Goal: Task Accomplishment & Management: Complete application form

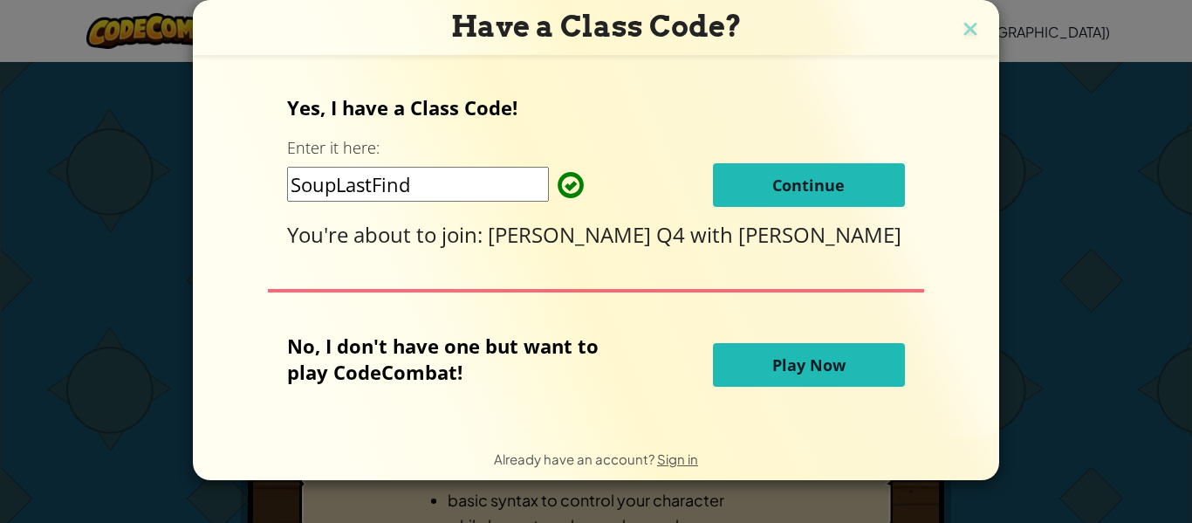
click at [461, 183] on input "SoupLastFind" at bounding box center [418, 184] width 262 height 35
type input "S"
click at [721, 187] on button "Continue" at bounding box center [809, 185] width 192 height 44
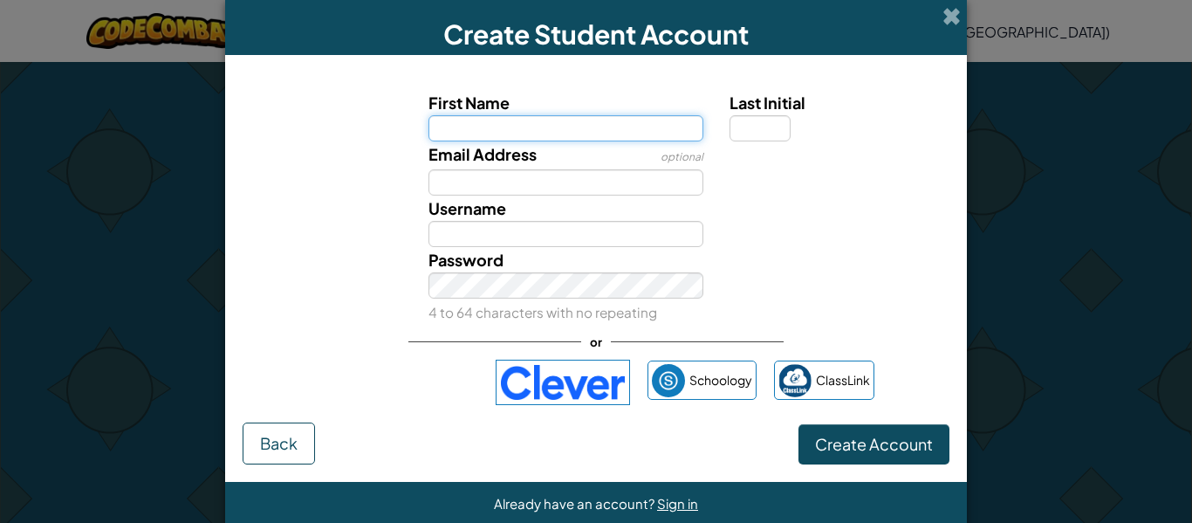
click at [516, 123] on input "First Name" at bounding box center [566, 128] width 276 height 26
type input "brysonbear"
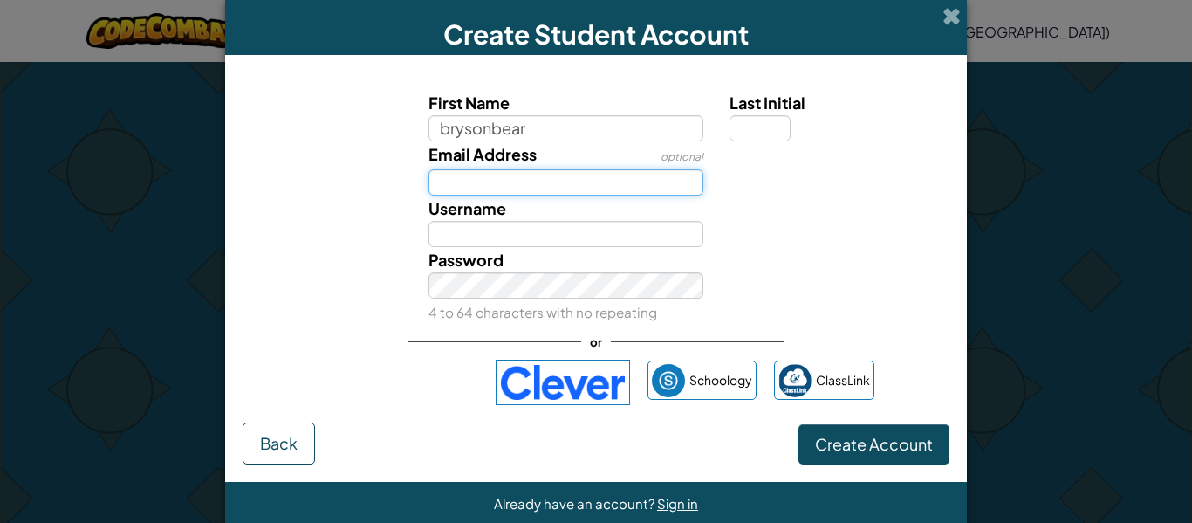
type input "Brysonbear"
click at [462, 186] on input "Email Address" at bounding box center [566, 182] width 276 height 26
type input "michaelk605@rcdoc.education"
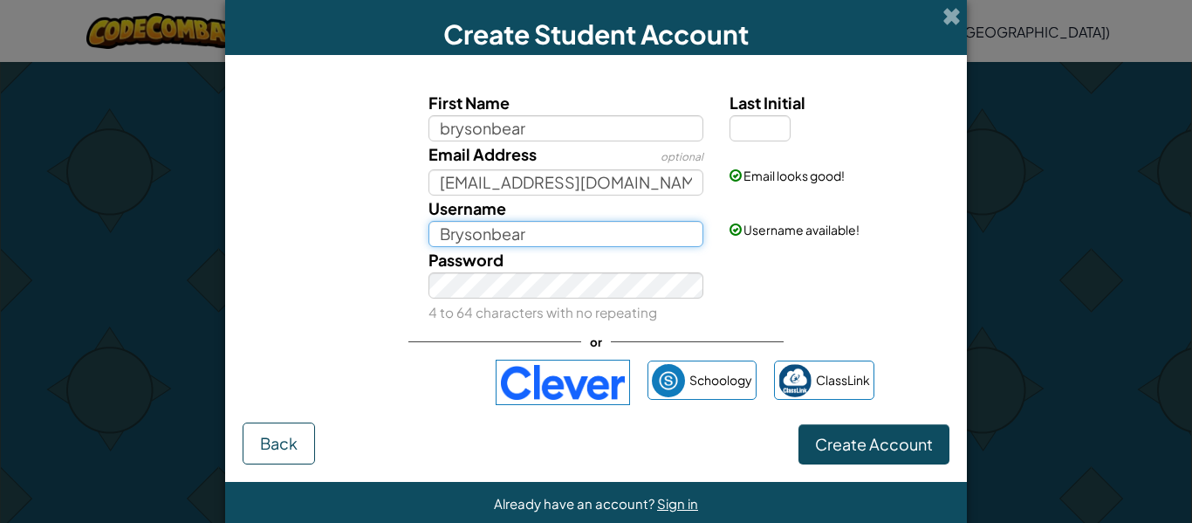
click at [532, 232] on input "Brysonbear" at bounding box center [566, 234] width 276 height 26
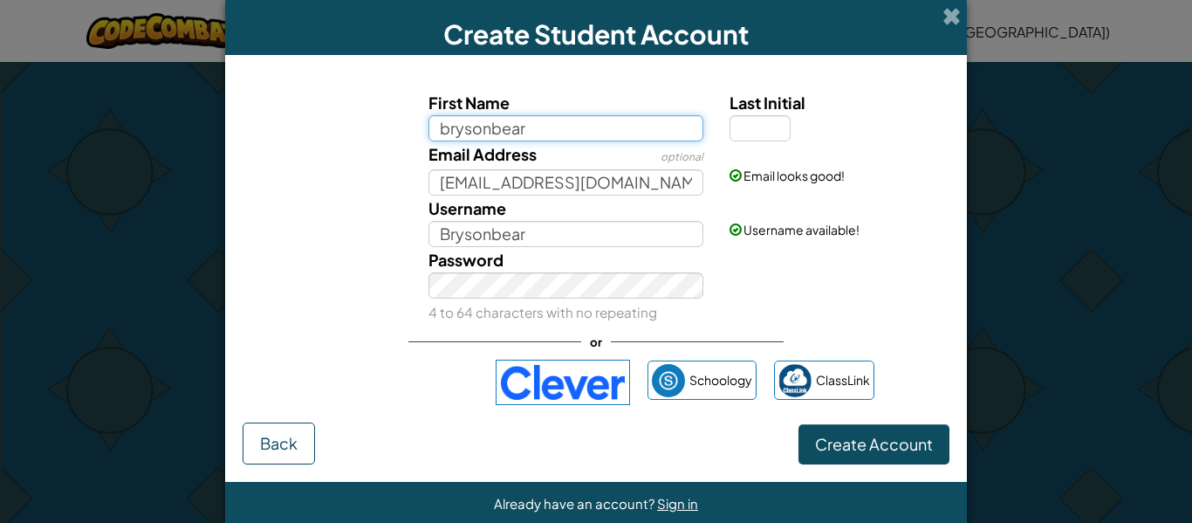
click at [546, 130] on input "brysonbear" at bounding box center [566, 128] width 276 height 26
type input "bryson"
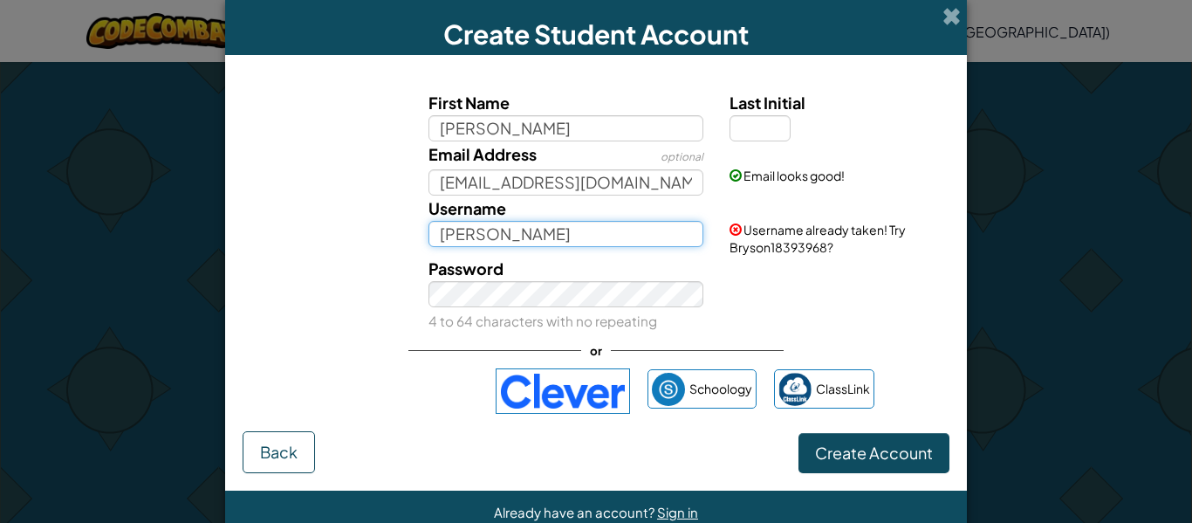
click at [491, 238] on input "Bryson" at bounding box center [566, 234] width 276 height 26
click at [446, 236] on input "Brysonbear" at bounding box center [566, 234] width 276 height 26
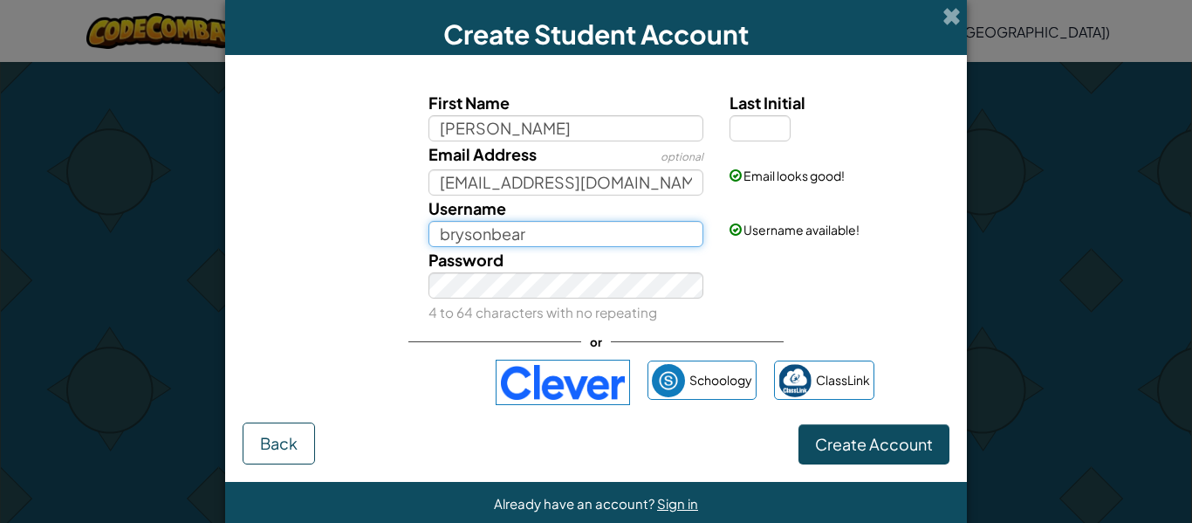
type input "brysonbear"
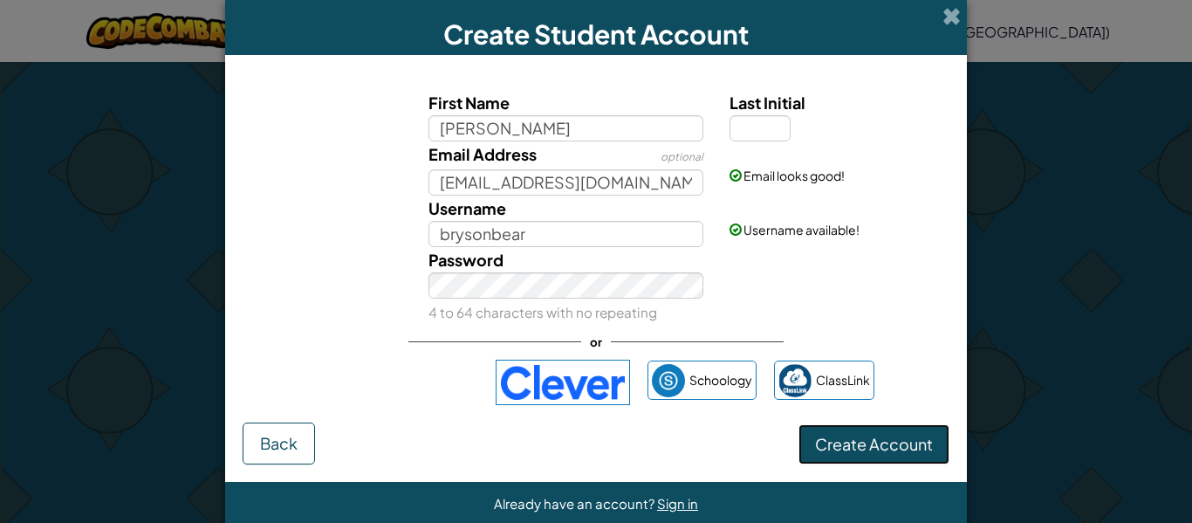
click at [838, 451] on span "Create Account" at bounding box center [874, 444] width 118 height 20
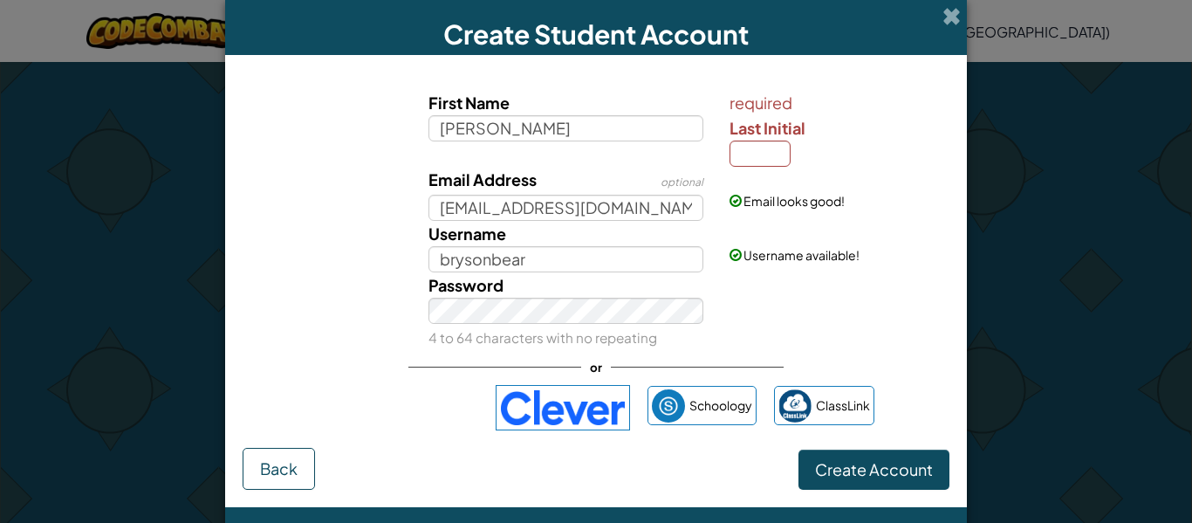
click at [743, 172] on div "Email looks good!" at bounding box center [837, 188] width 242 height 43
click at [755, 151] on input "Last Initial" at bounding box center [760, 153] width 61 height 26
click at [757, 298] on div "Password 4 to 64 characters with no repeating" at bounding box center [596, 311] width 724 height 78
click at [759, 161] on input "Last Initial" at bounding box center [760, 153] width 61 height 26
type input "K"
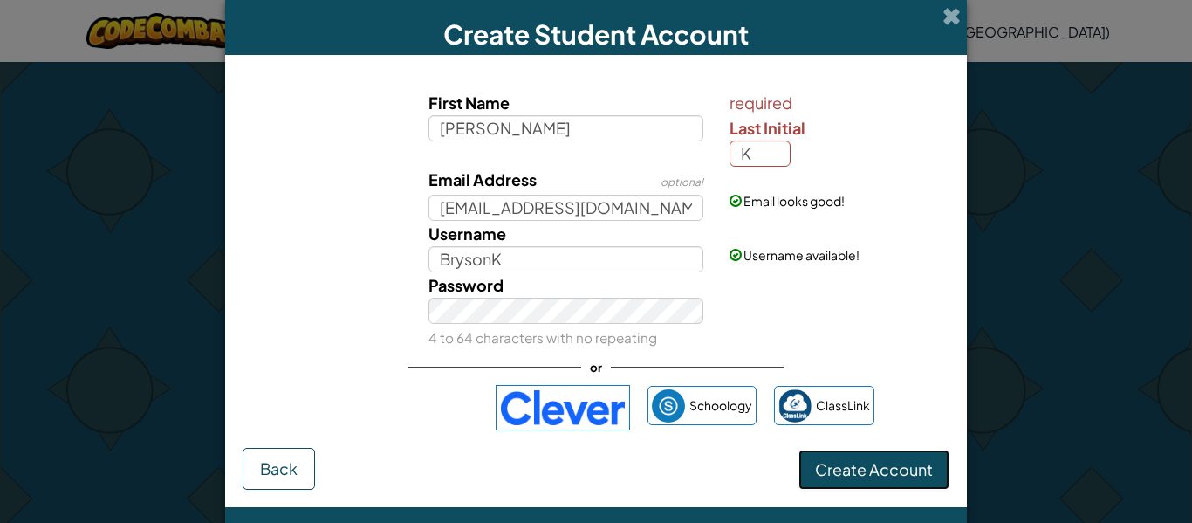
click at [839, 483] on button "Create Account" at bounding box center [873, 469] width 151 height 40
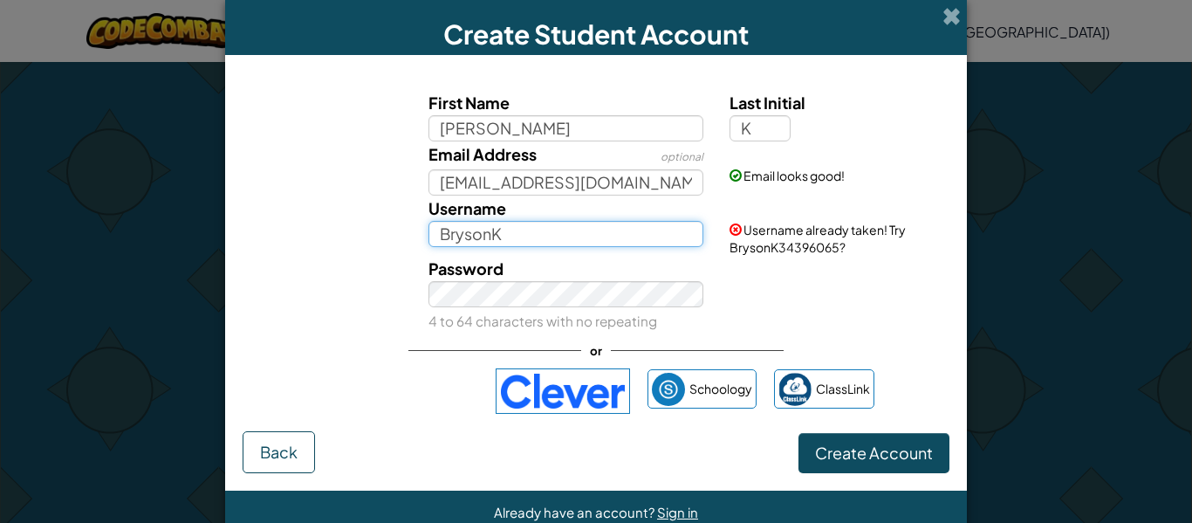
click at [505, 230] on input "BrysonK" at bounding box center [566, 234] width 276 height 26
type input "brysonbear"
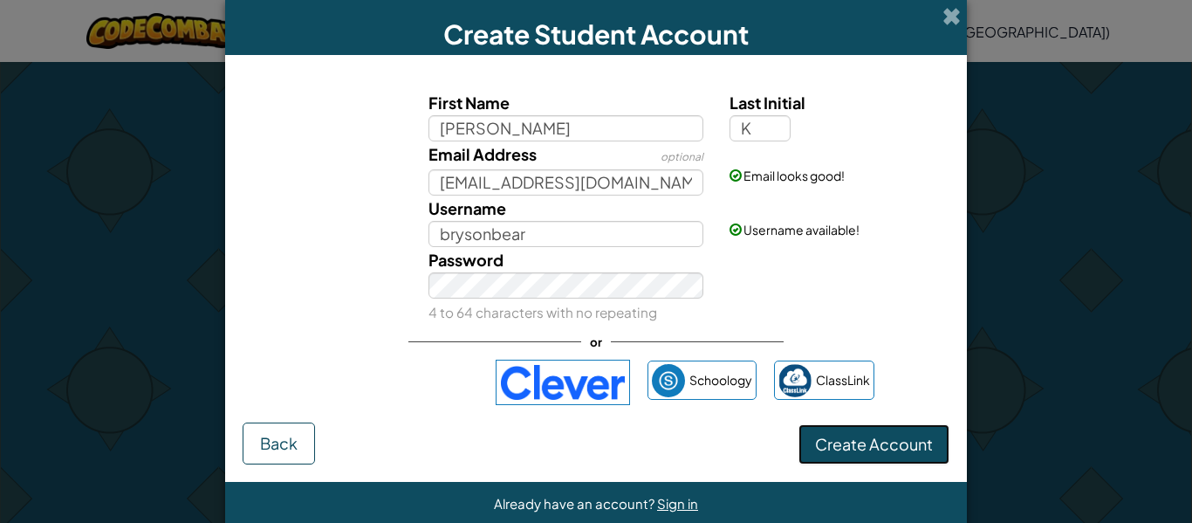
click at [846, 438] on button "Create Account" at bounding box center [873, 444] width 151 height 40
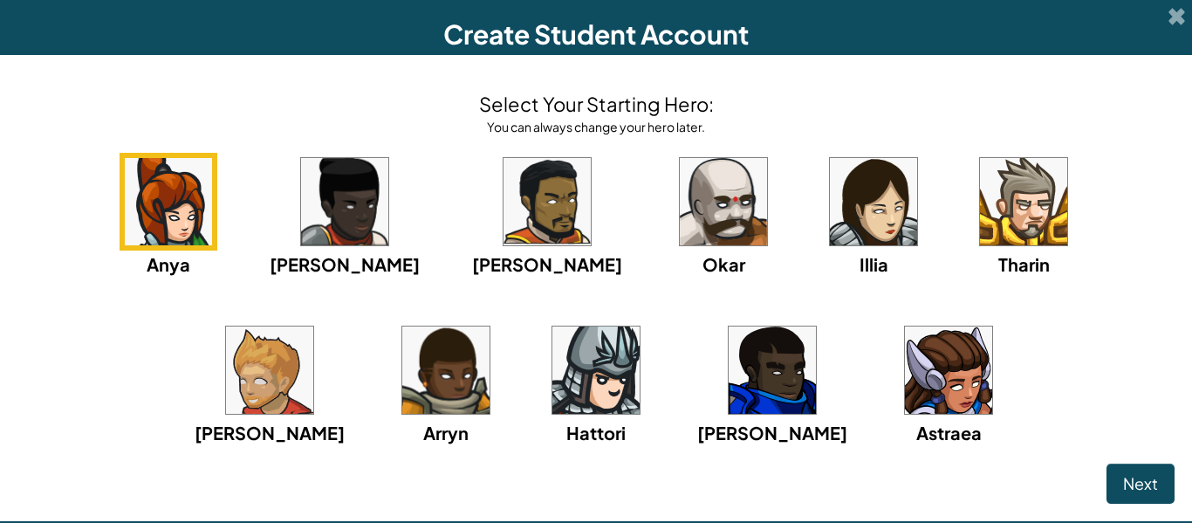
click at [680, 202] on img at bounding box center [723, 201] width 87 height 87
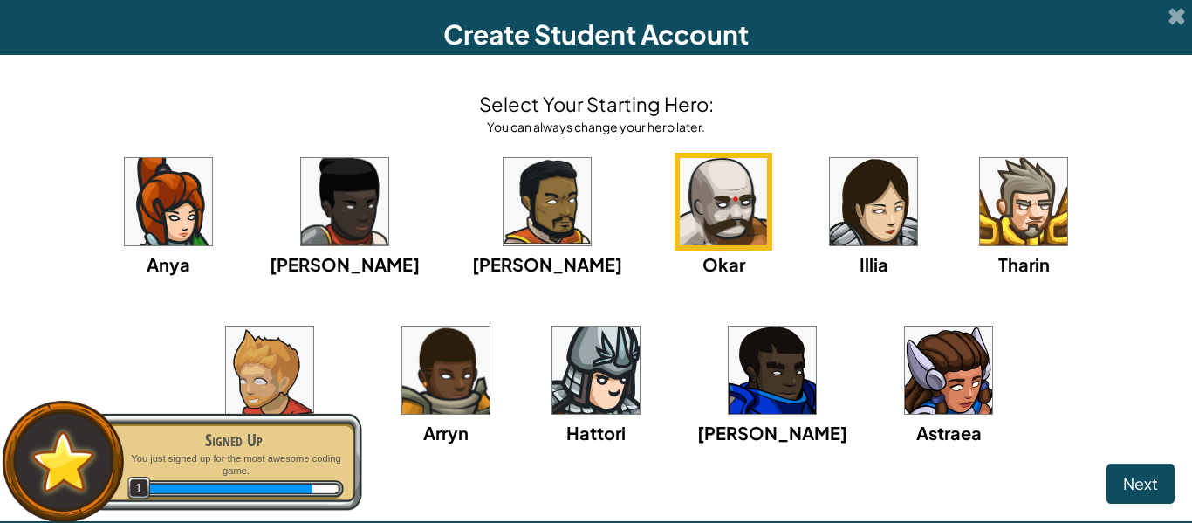
click at [552, 399] on img at bounding box center [595, 369] width 87 height 87
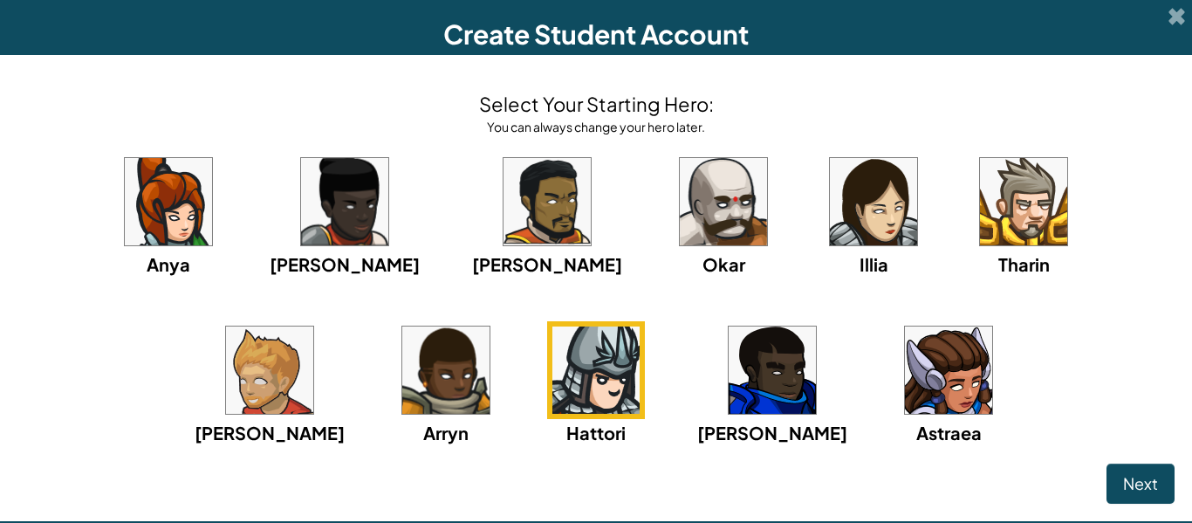
click at [843, 210] on div "Anya Ida Alejandro Okar Illia Tharin Ned Arryn Hattori Gordon Astraea" at bounding box center [595, 321] width 1157 height 337
click at [980, 199] on img at bounding box center [1023, 201] width 87 height 87
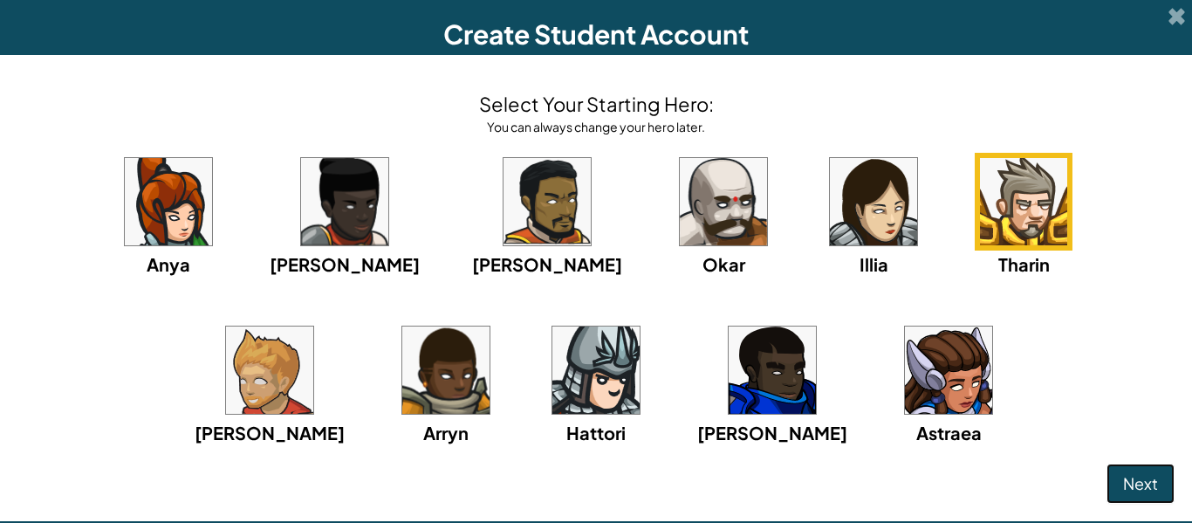
click at [1119, 492] on button "Next" at bounding box center [1141, 483] width 68 height 40
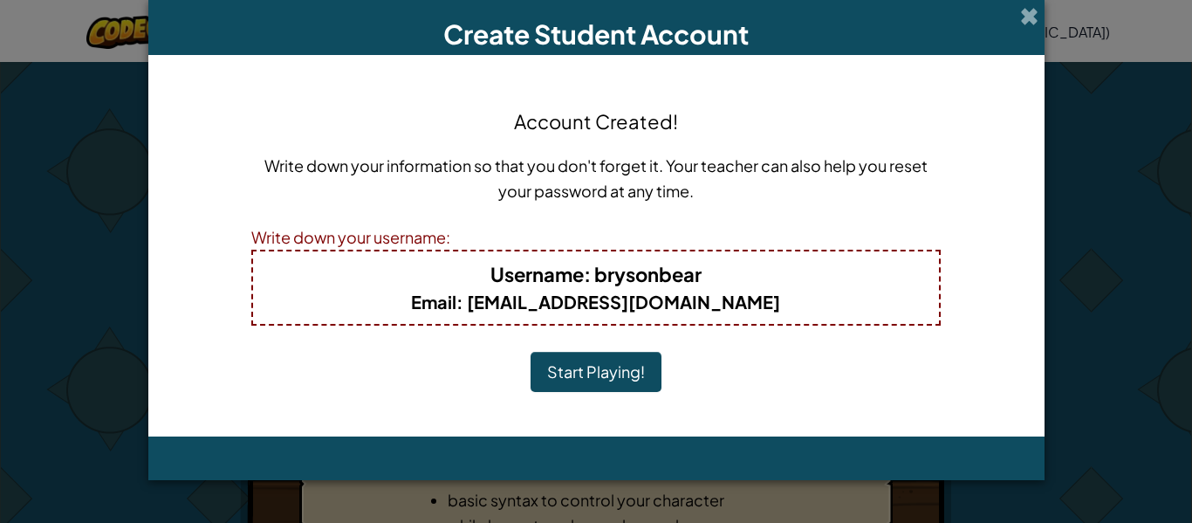
click at [565, 373] on button "Start Playing!" at bounding box center [596, 372] width 131 height 40
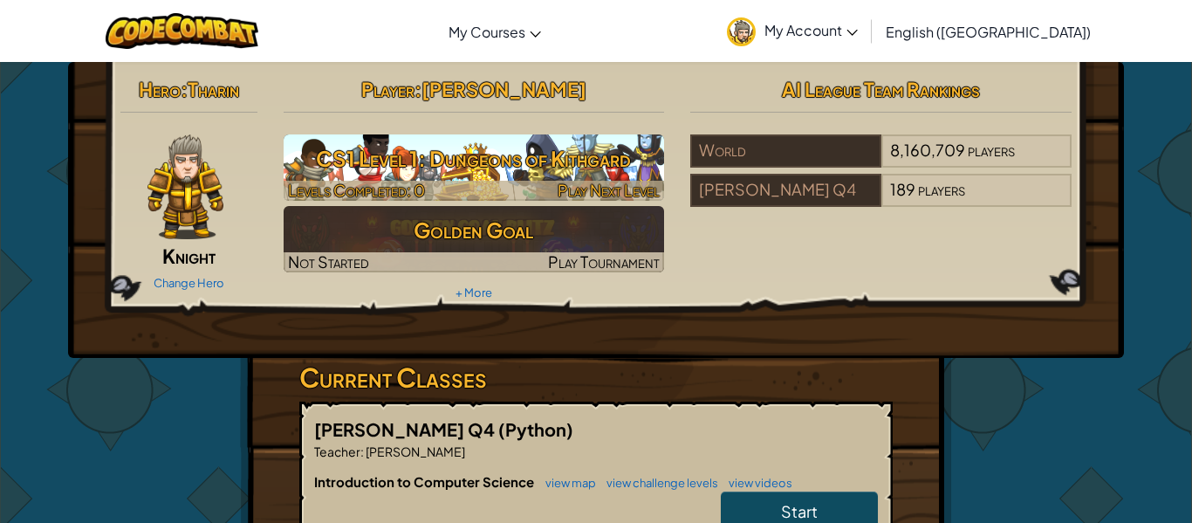
click at [487, 184] on div at bounding box center [474, 191] width 381 height 20
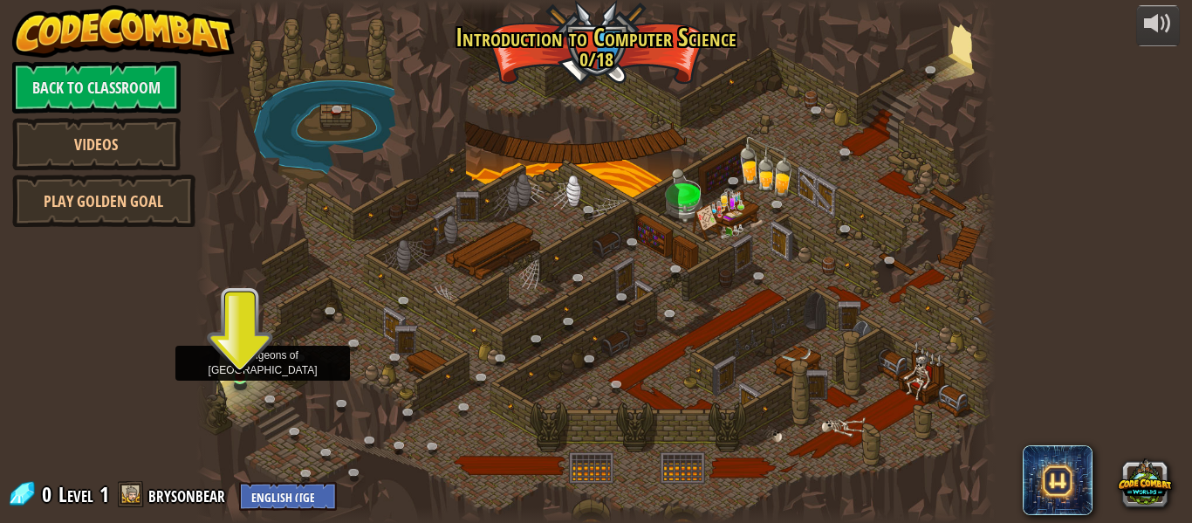
click at [248, 369] on img at bounding box center [240, 356] width 18 height 42
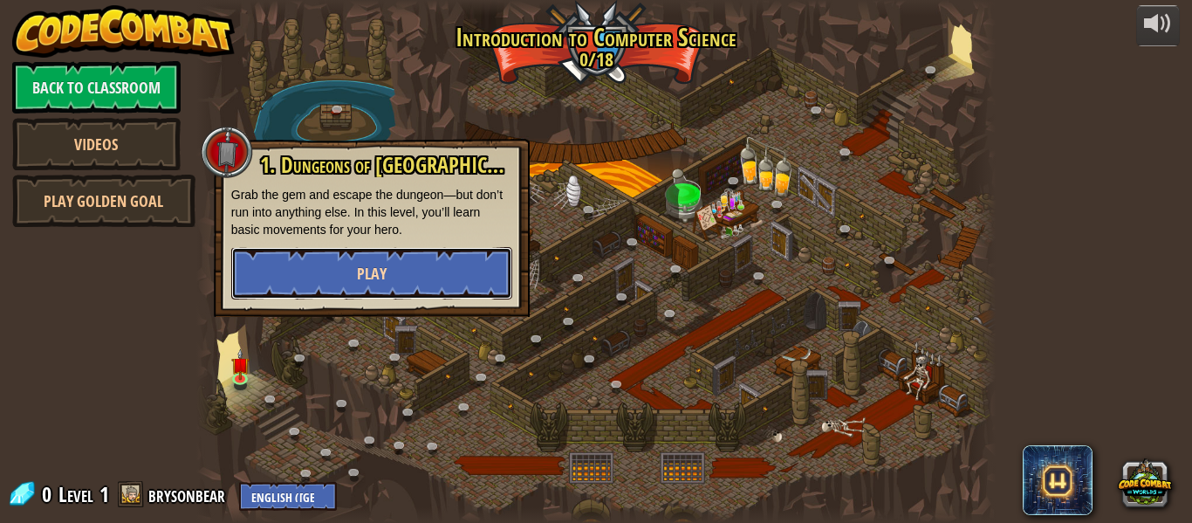
click at [326, 269] on button "Play" at bounding box center [371, 273] width 281 height 52
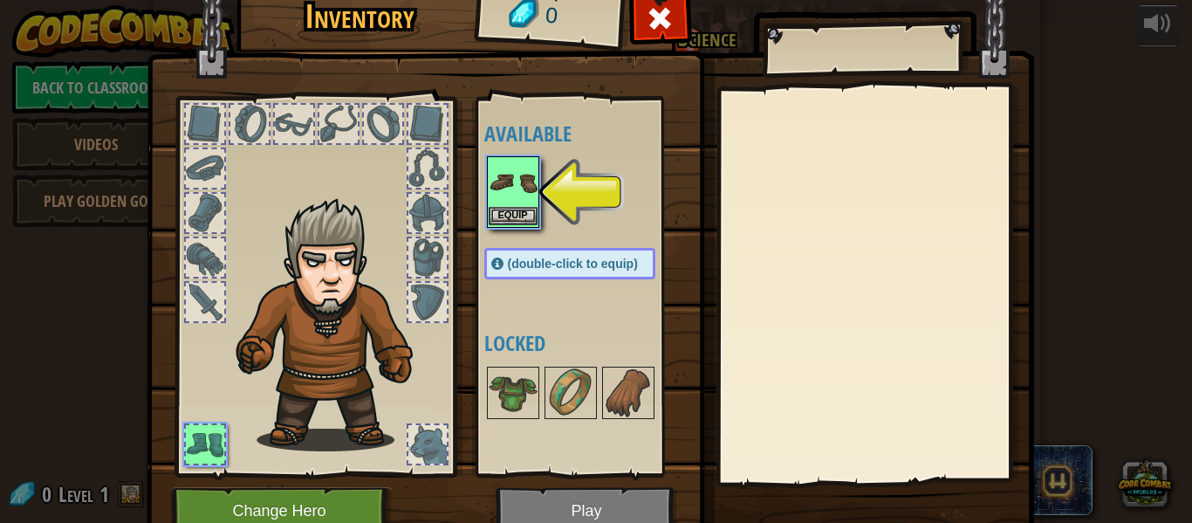
click at [498, 201] on img at bounding box center [513, 182] width 49 height 49
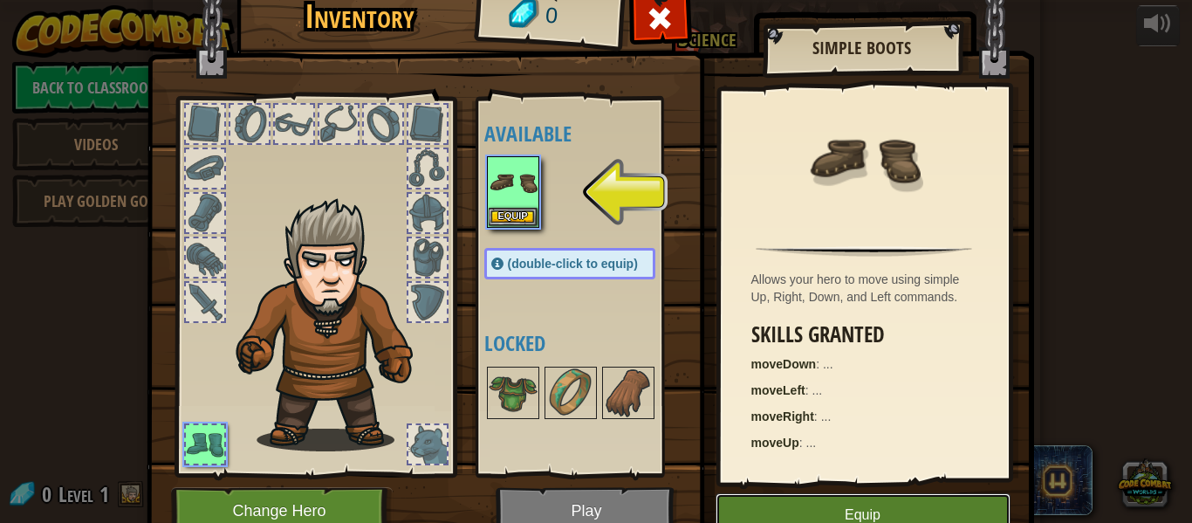
click at [746, 507] on button "Equip" at bounding box center [863, 515] width 295 height 44
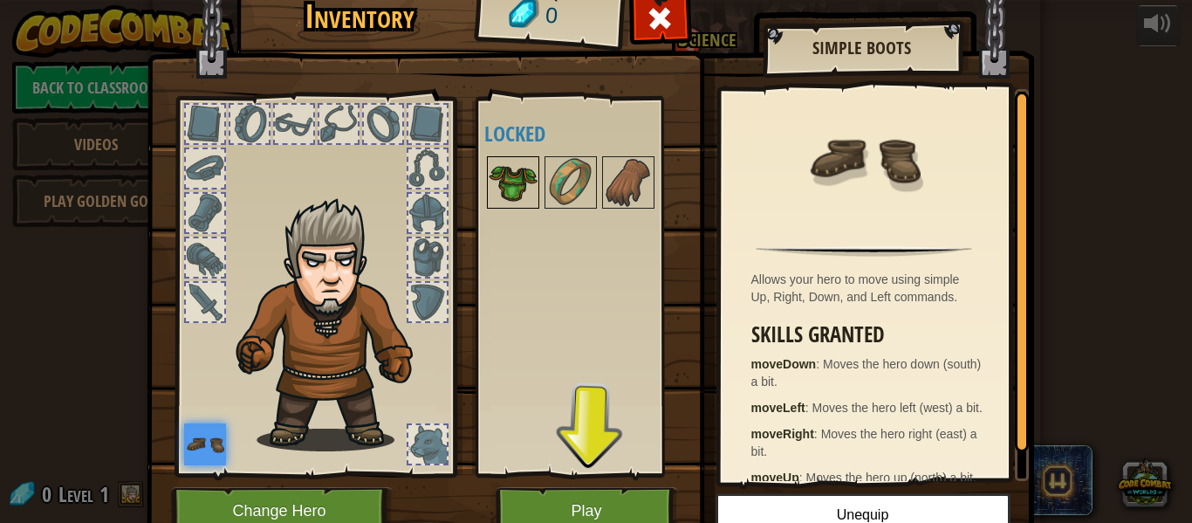
click at [498, 181] on img at bounding box center [513, 182] width 49 height 49
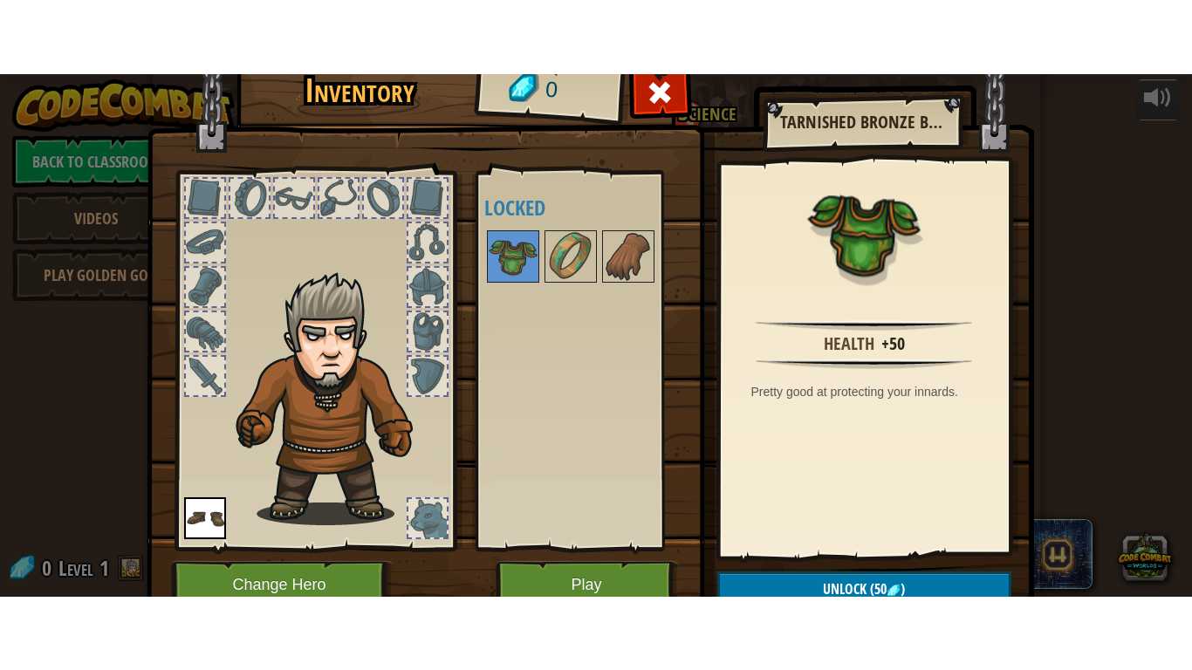
scroll to position [79, 0]
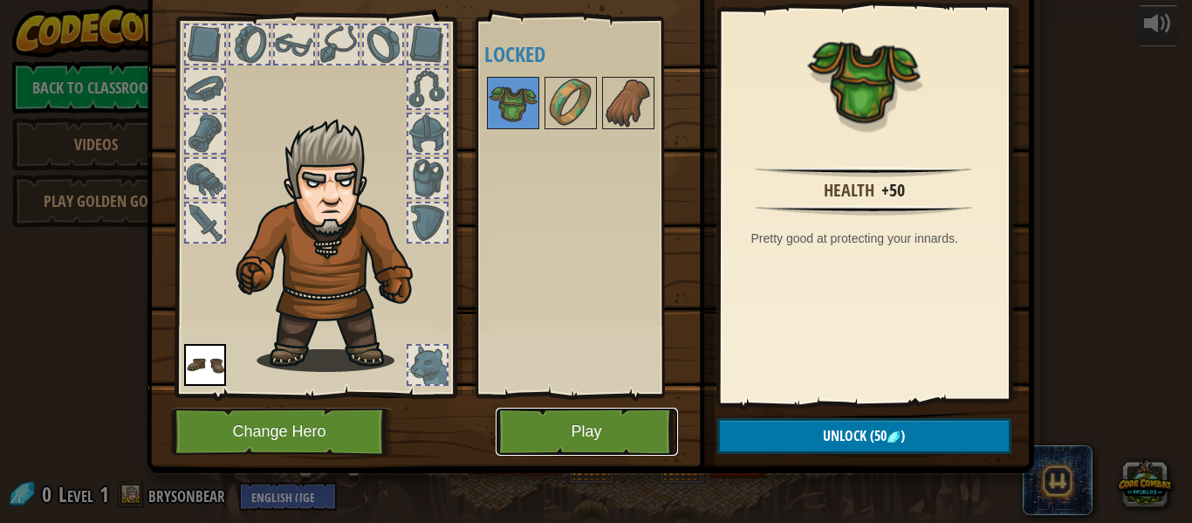
click at [556, 416] on button "Play" at bounding box center [587, 432] width 182 height 48
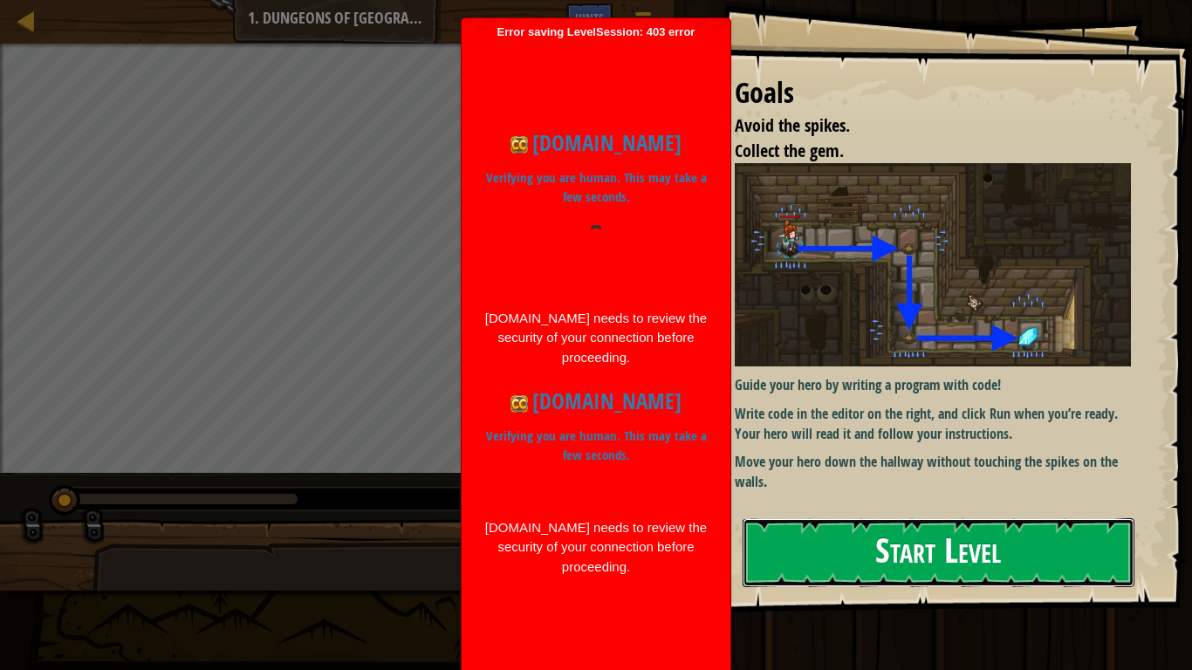
click at [852, 522] on button "Start Level" at bounding box center [939, 552] width 392 height 69
click at [847, 522] on button "Start Level" at bounding box center [939, 552] width 392 height 69
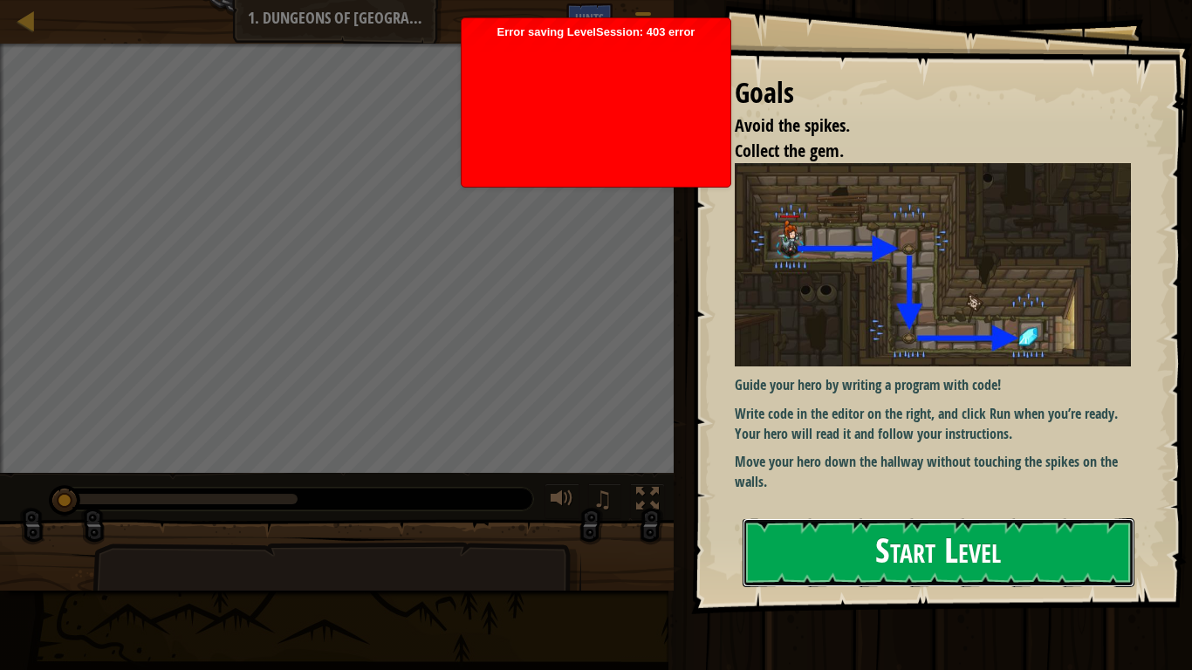
click at [887, 562] on button "Start Level" at bounding box center [939, 552] width 392 height 69
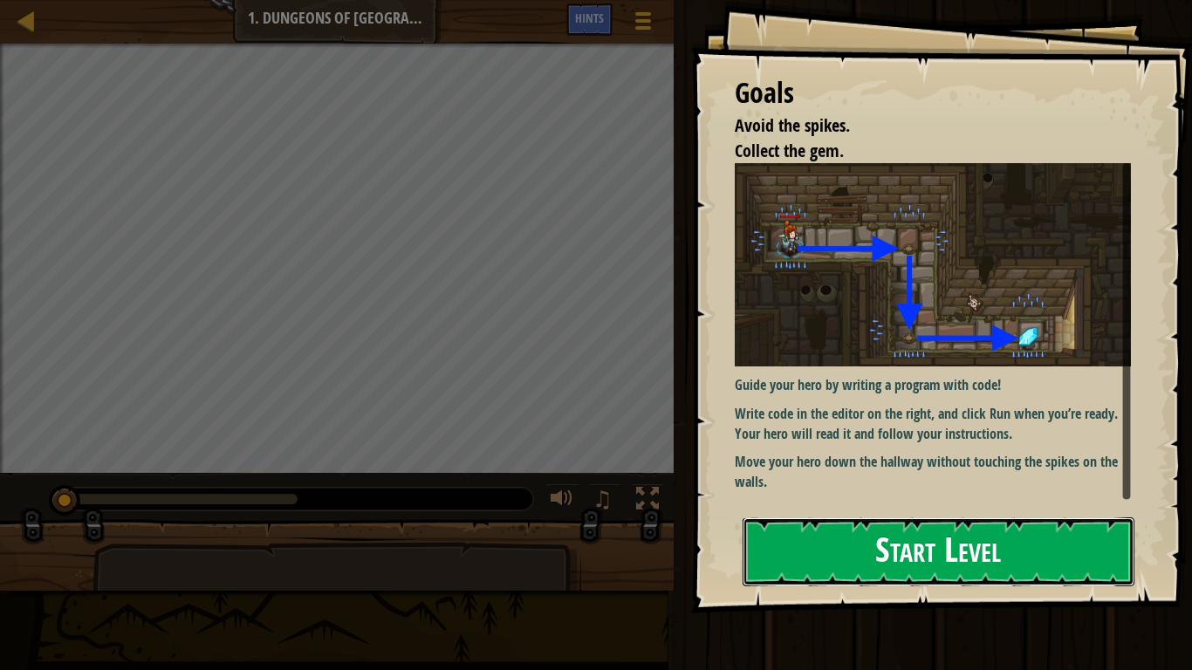
click at [997, 572] on button "Start Level" at bounding box center [939, 551] width 392 height 69
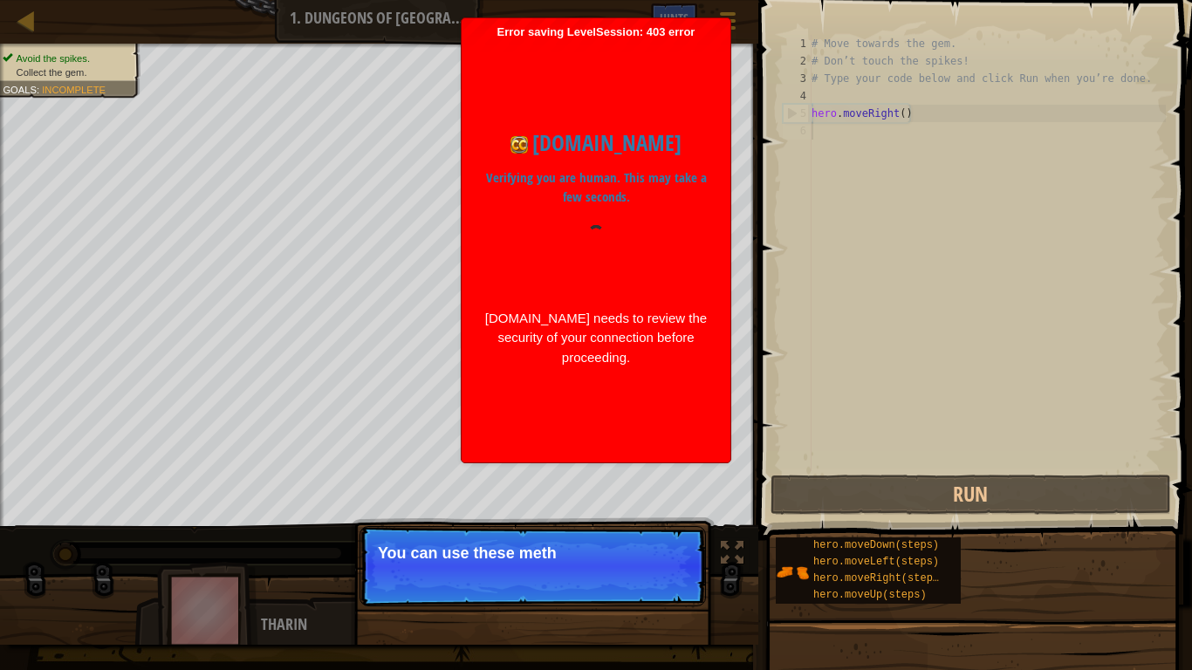
click at [855, 517] on span at bounding box center [977, 245] width 448 height 592
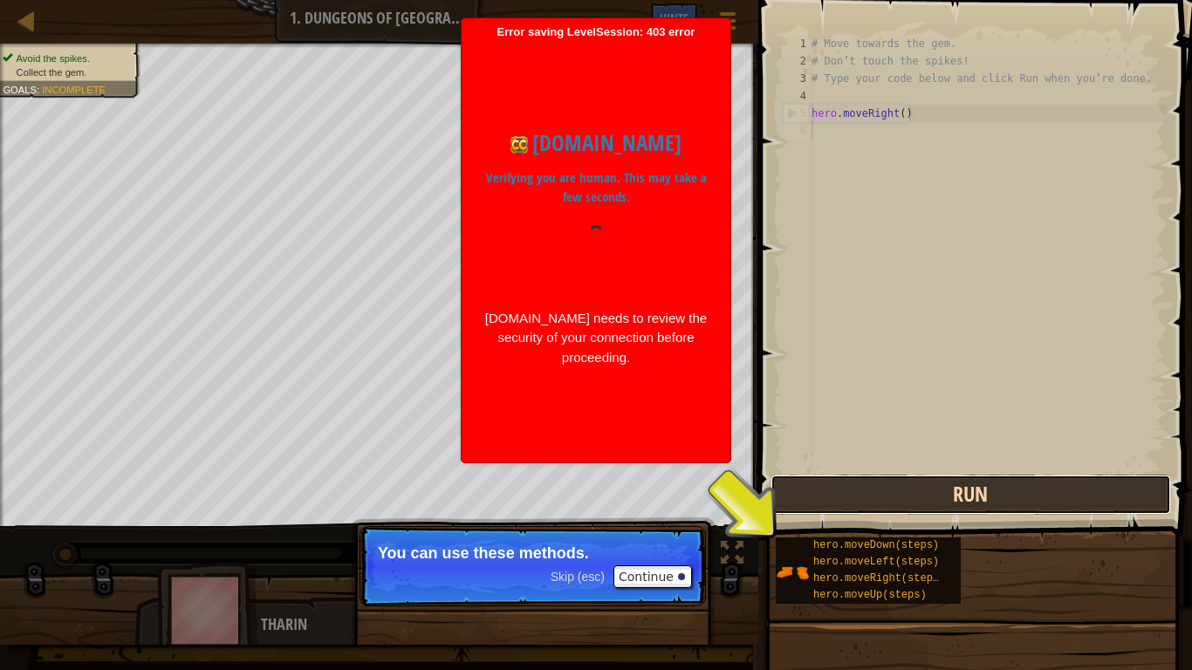
click at [864, 490] on button "Run" at bounding box center [971, 495] width 401 height 40
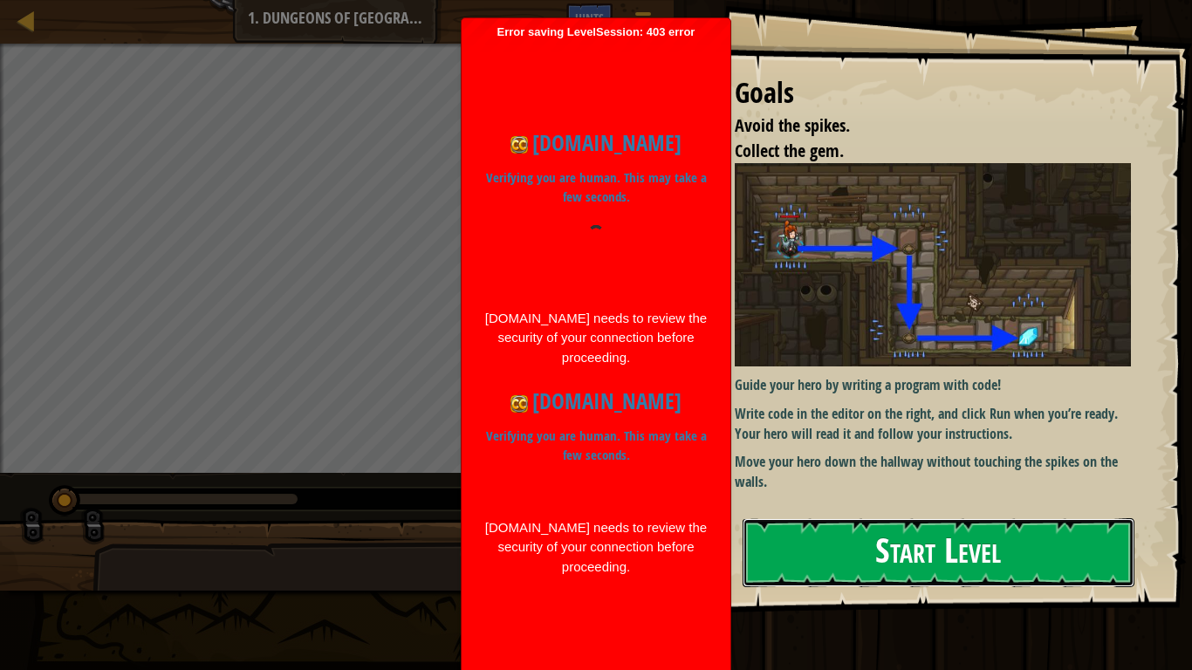
click at [820, 565] on button "Start Level" at bounding box center [939, 552] width 392 height 69
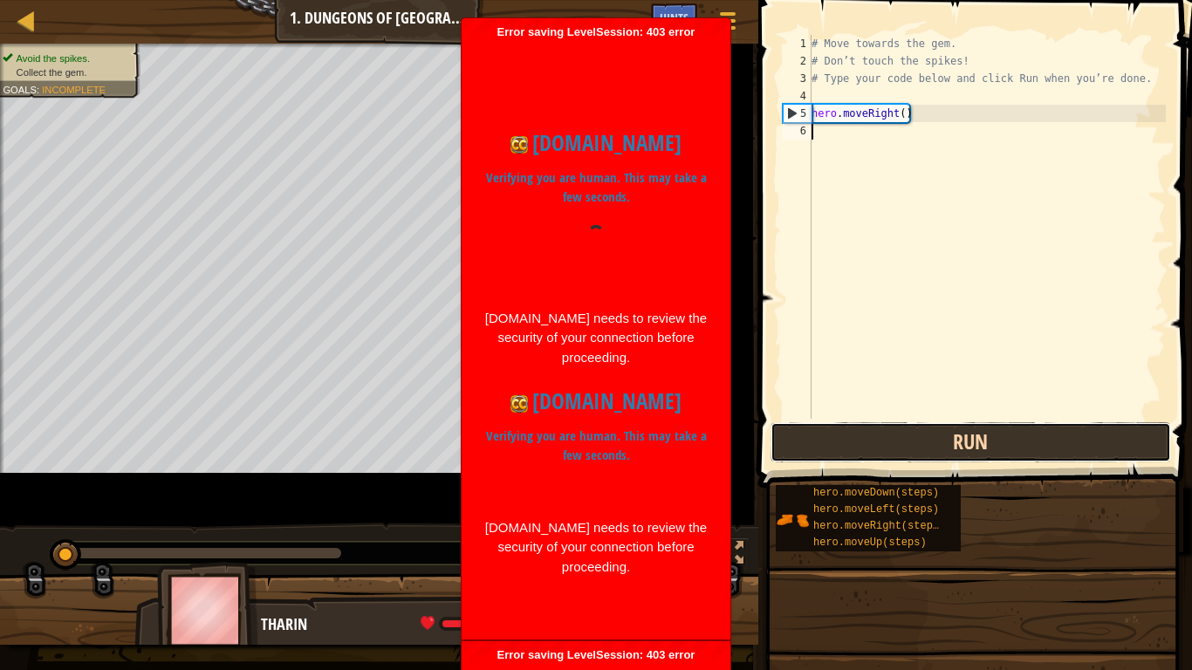
click at [1001, 450] on button "Run" at bounding box center [971, 442] width 401 height 40
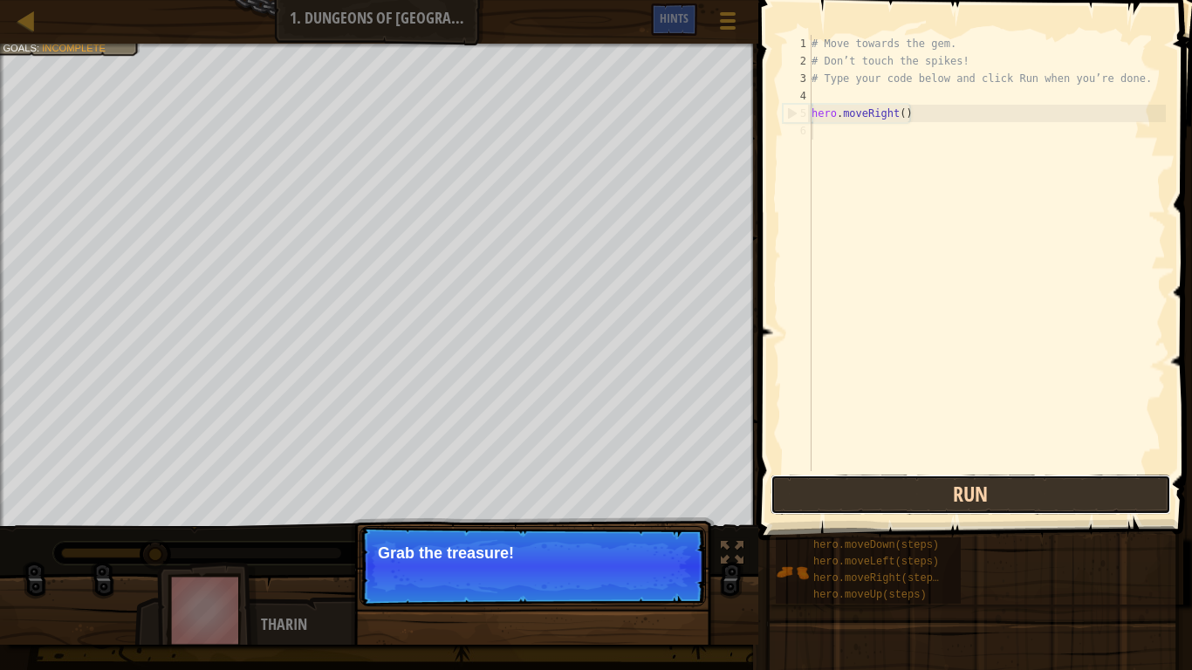
click at [895, 507] on button "Run" at bounding box center [971, 495] width 401 height 40
click at [895, 507] on button "Running" at bounding box center [971, 495] width 401 height 40
click at [895, 507] on button "Run" at bounding box center [971, 495] width 401 height 40
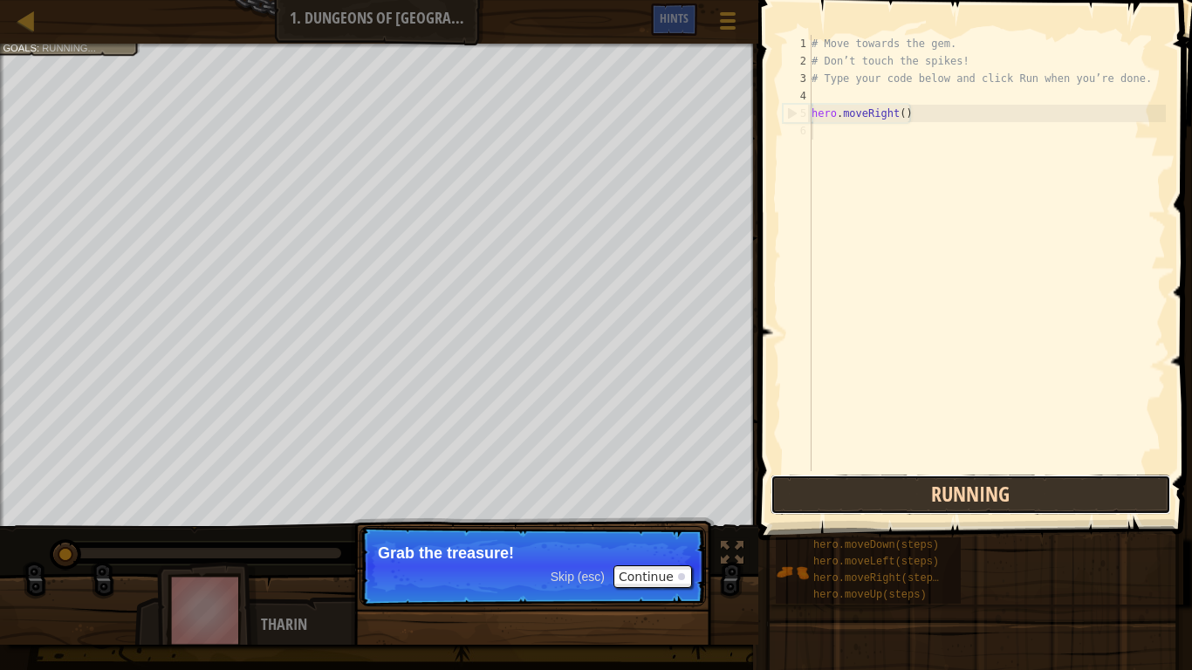
click at [895, 507] on button "Running" at bounding box center [971, 495] width 401 height 40
click at [895, 507] on button "Run" at bounding box center [971, 495] width 401 height 40
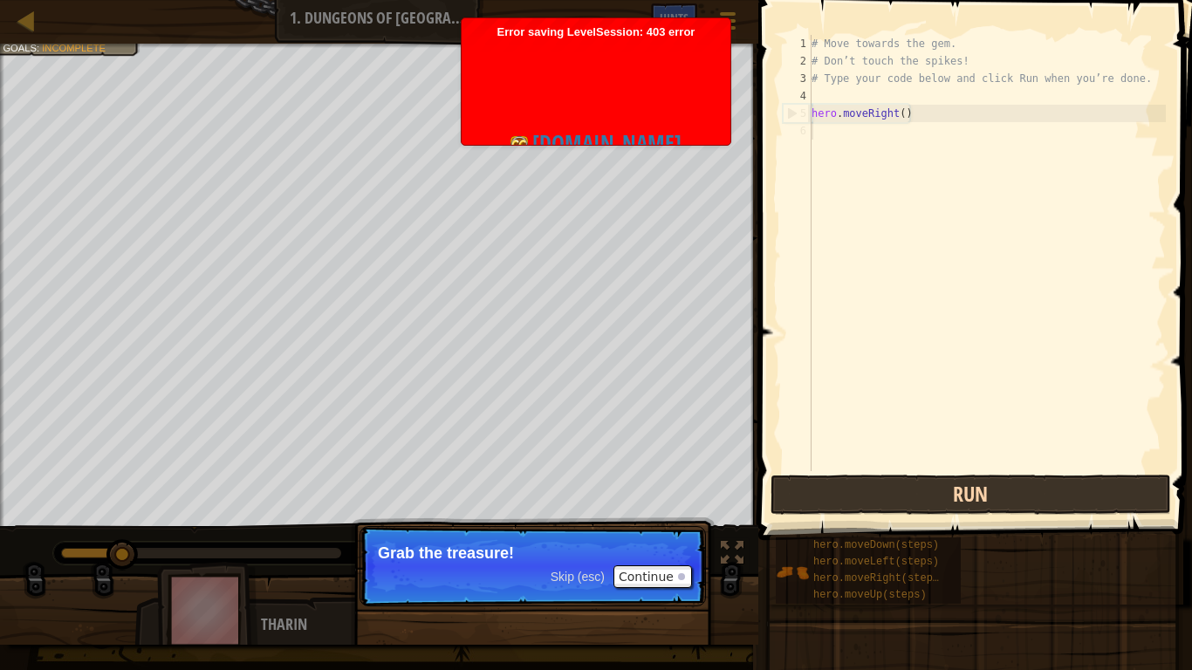
scroll to position [8, 0]
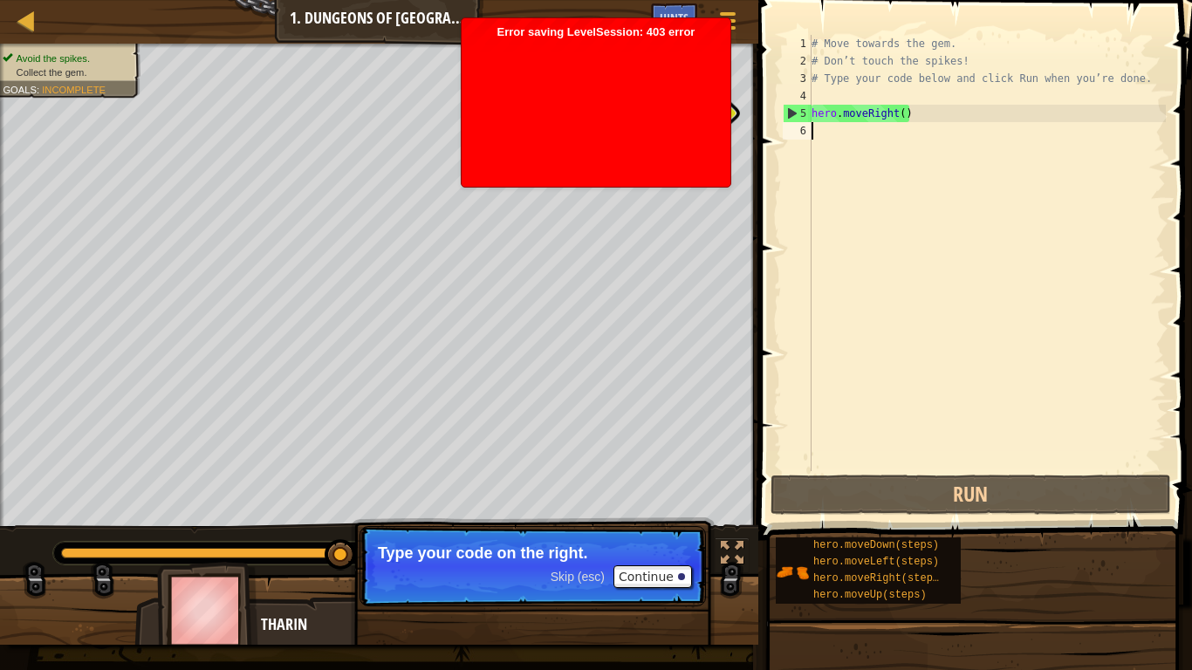
click at [837, 116] on div "# Move towards the gem. # Don’t touch the spikes! # Type your code below and cl…" at bounding box center [987, 270] width 358 height 471
type textarea "hero.moveRight()"
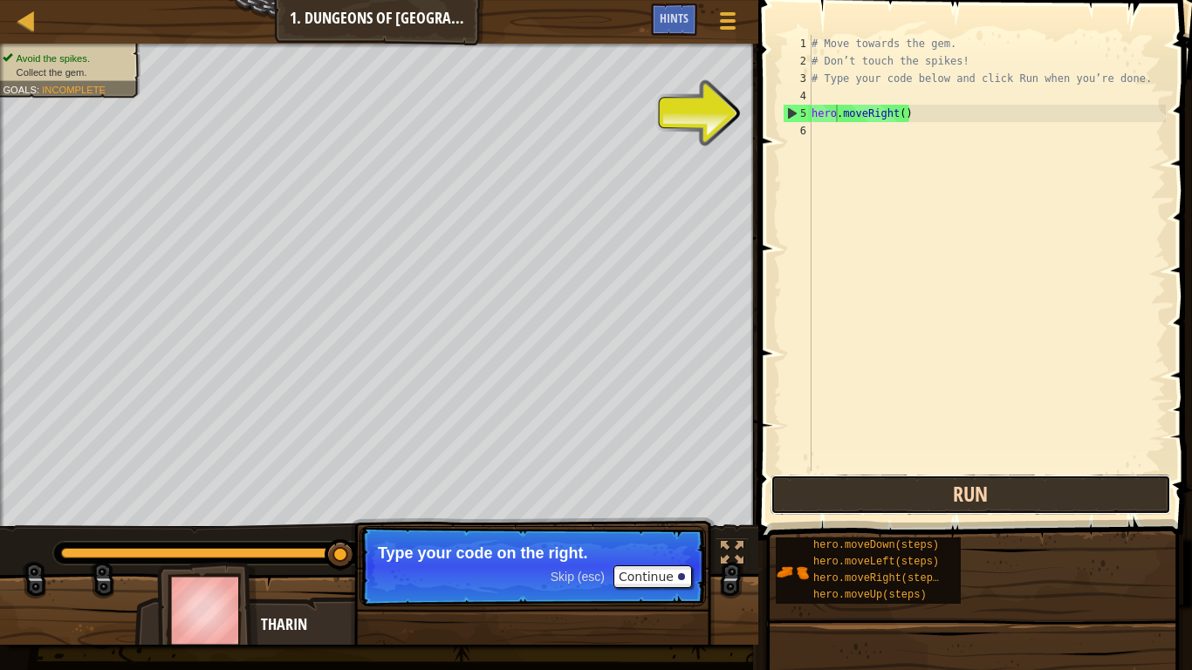
click at [854, 497] on button "Run" at bounding box center [971, 495] width 401 height 40
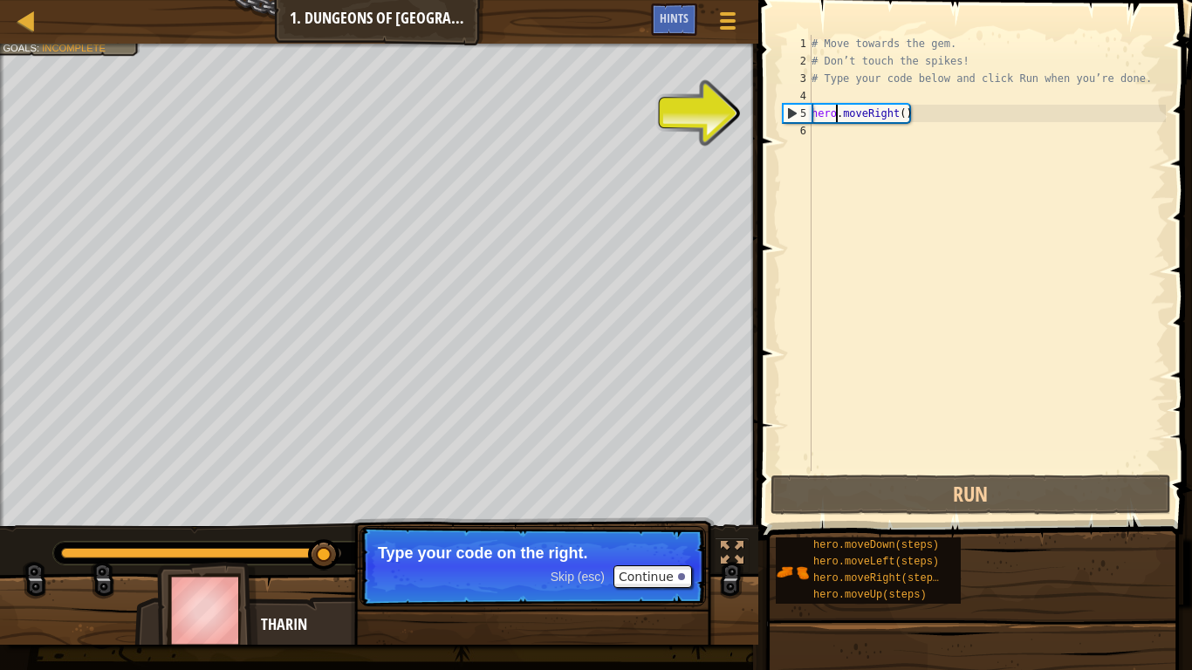
click at [911, 113] on div "# Move towards the gem. # Don’t touch the spikes! # Type your code below and cl…" at bounding box center [987, 270] width 358 height 471
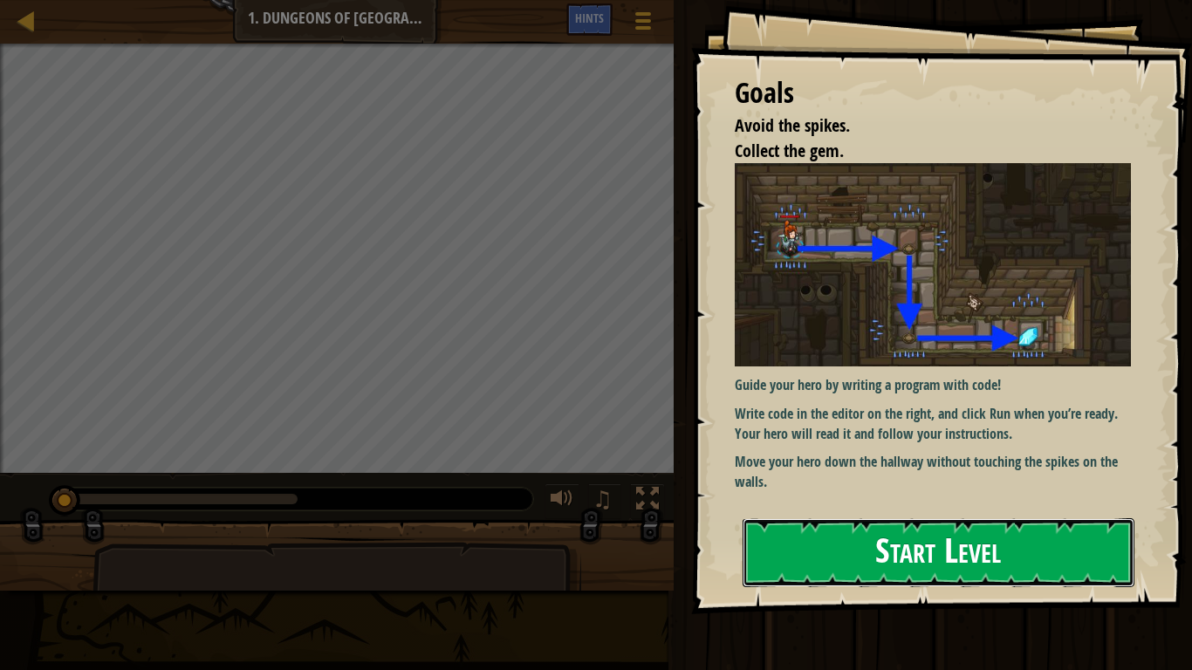
click at [817, 547] on button "Start Level" at bounding box center [939, 552] width 392 height 69
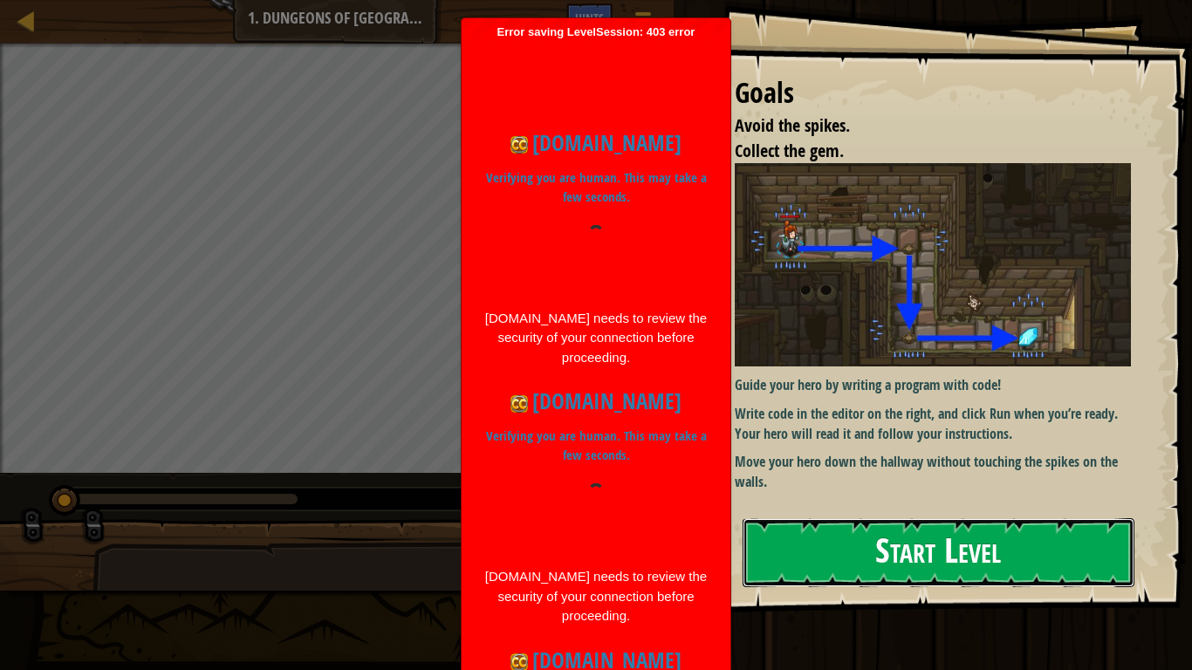
click at [935, 559] on button "Start Level" at bounding box center [939, 552] width 392 height 69
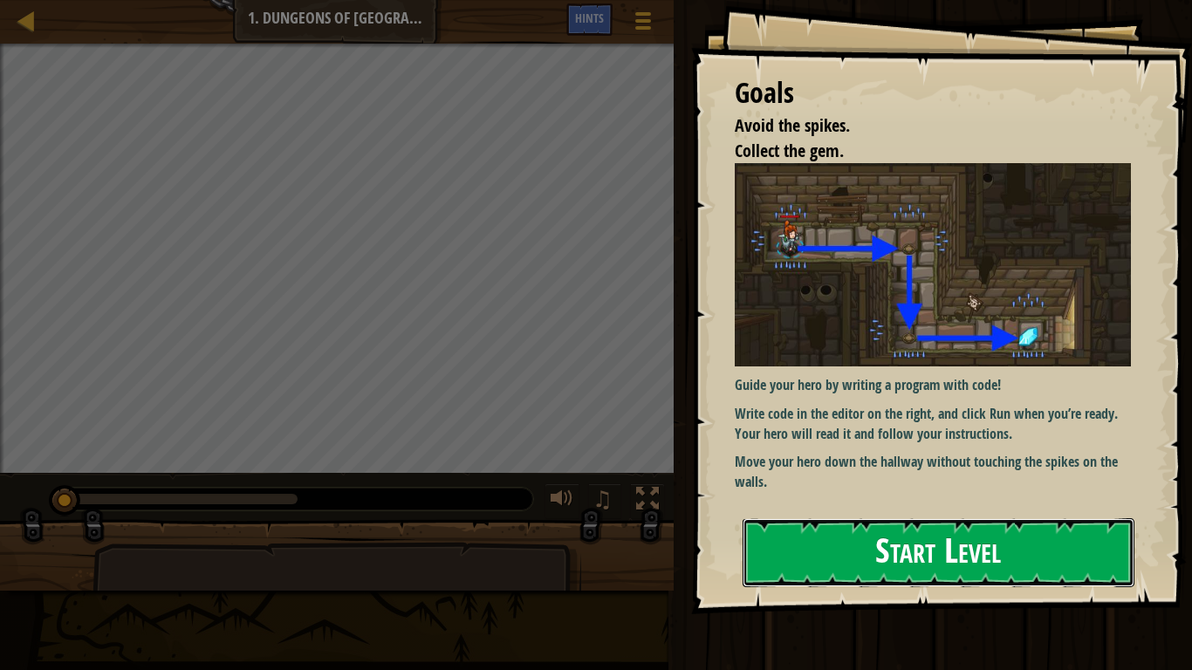
click at [976, 533] on button "Start Level" at bounding box center [939, 552] width 392 height 69
